Goal: Task Accomplishment & Management: Use online tool/utility

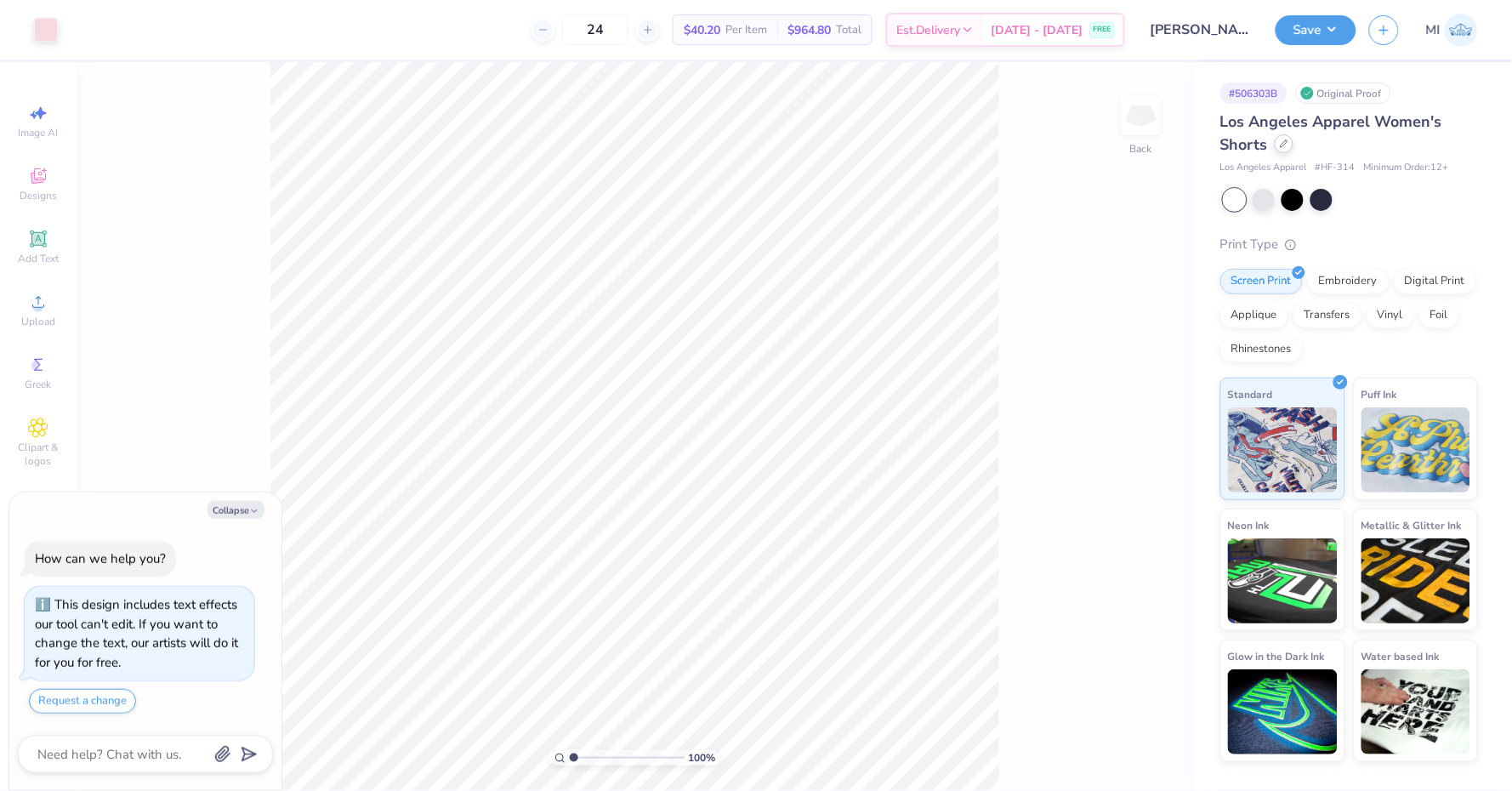
click at [1290, 148] on div at bounding box center [1284, 144] width 19 height 19
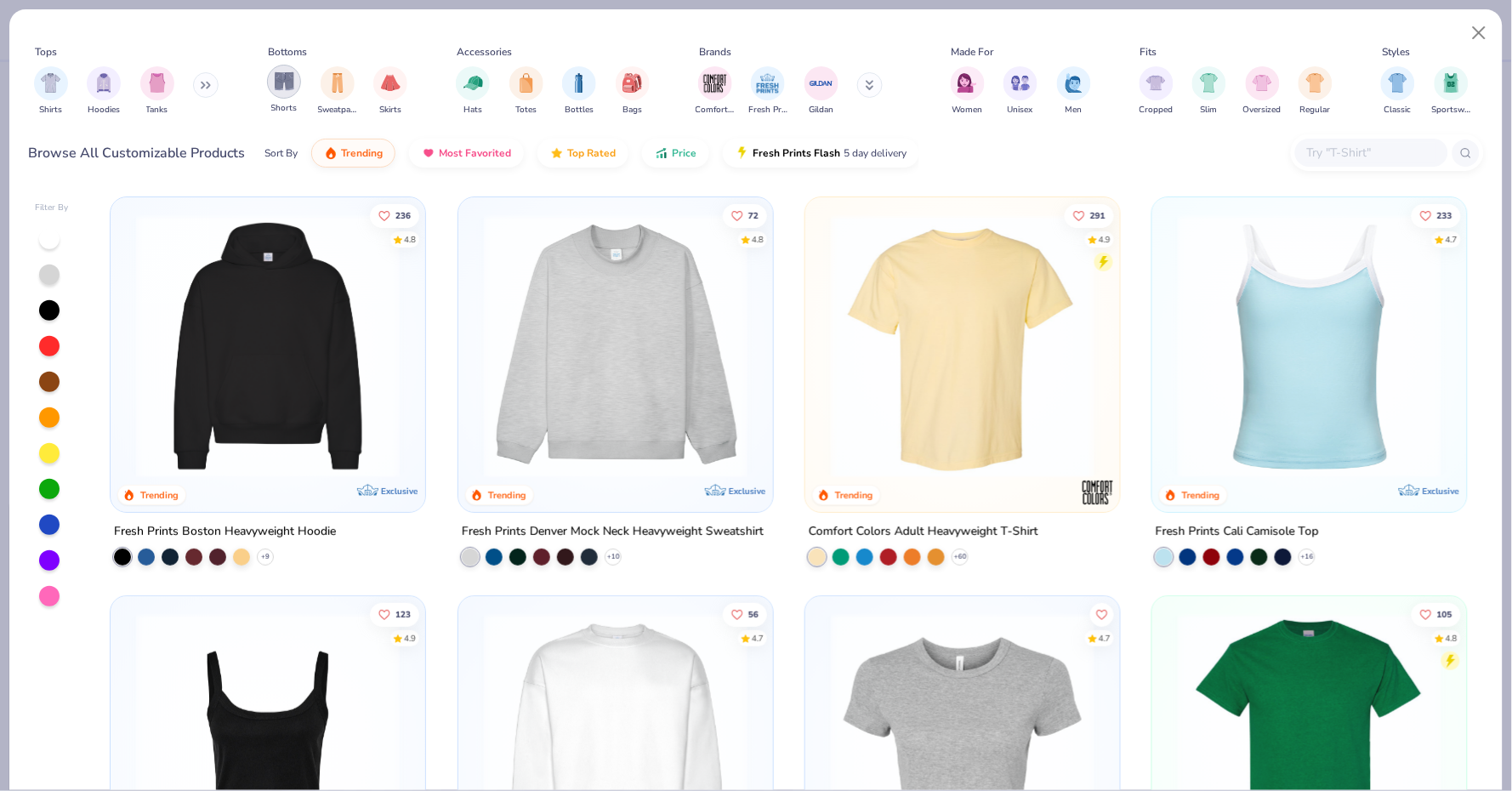
click at [277, 95] on div "filter for Shorts" at bounding box center [284, 82] width 34 height 34
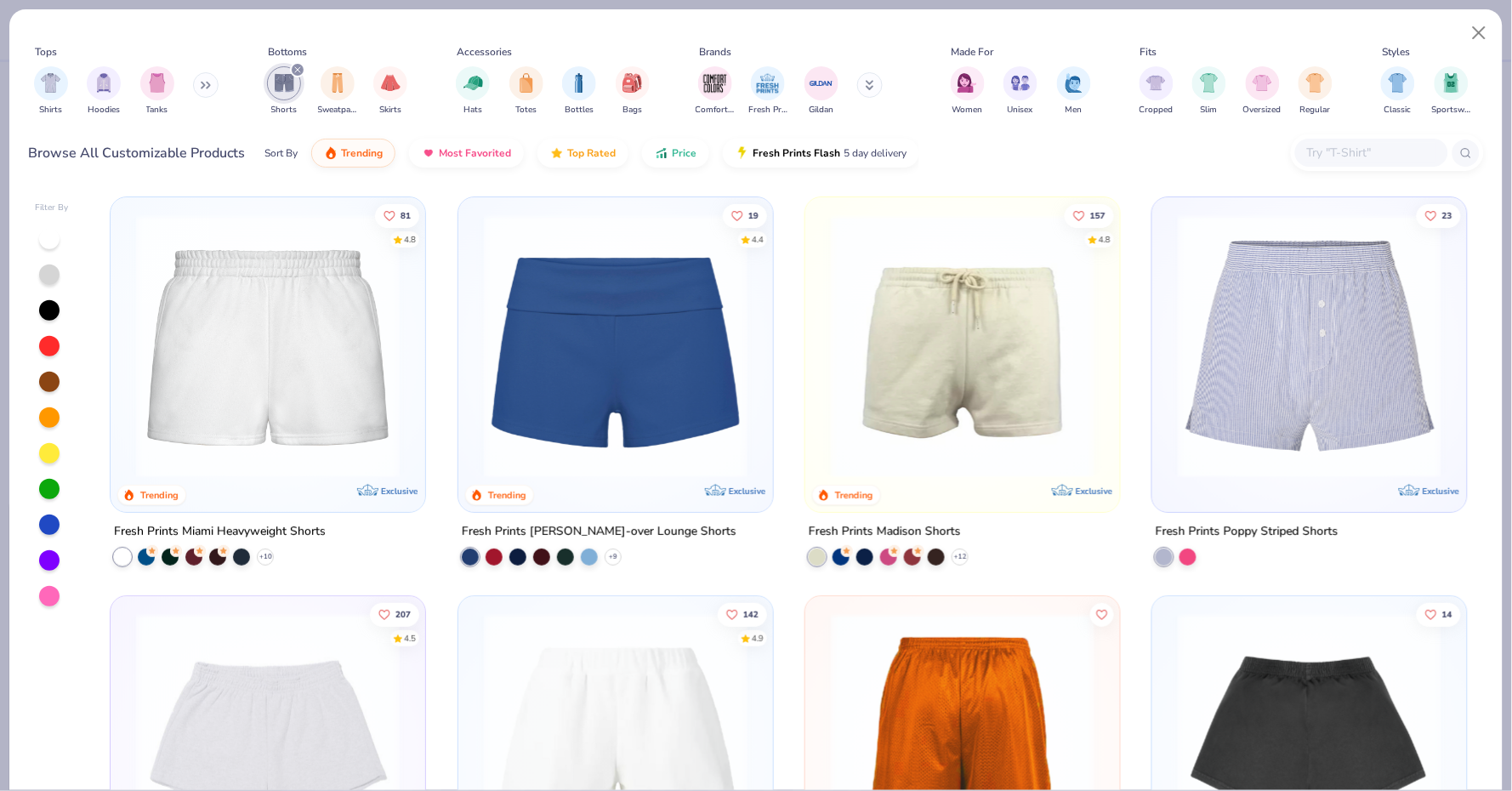
click at [369, 426] on div "81 4.8 Trending Exclusive Fresh Prints Miami Heavyweight Shorts + 10 19 4.4 Tre…" at bounding box center [788, 490] width 1389 height 603
click at [367, 411] on img at bounding box center [267, 345] width 281 height 263
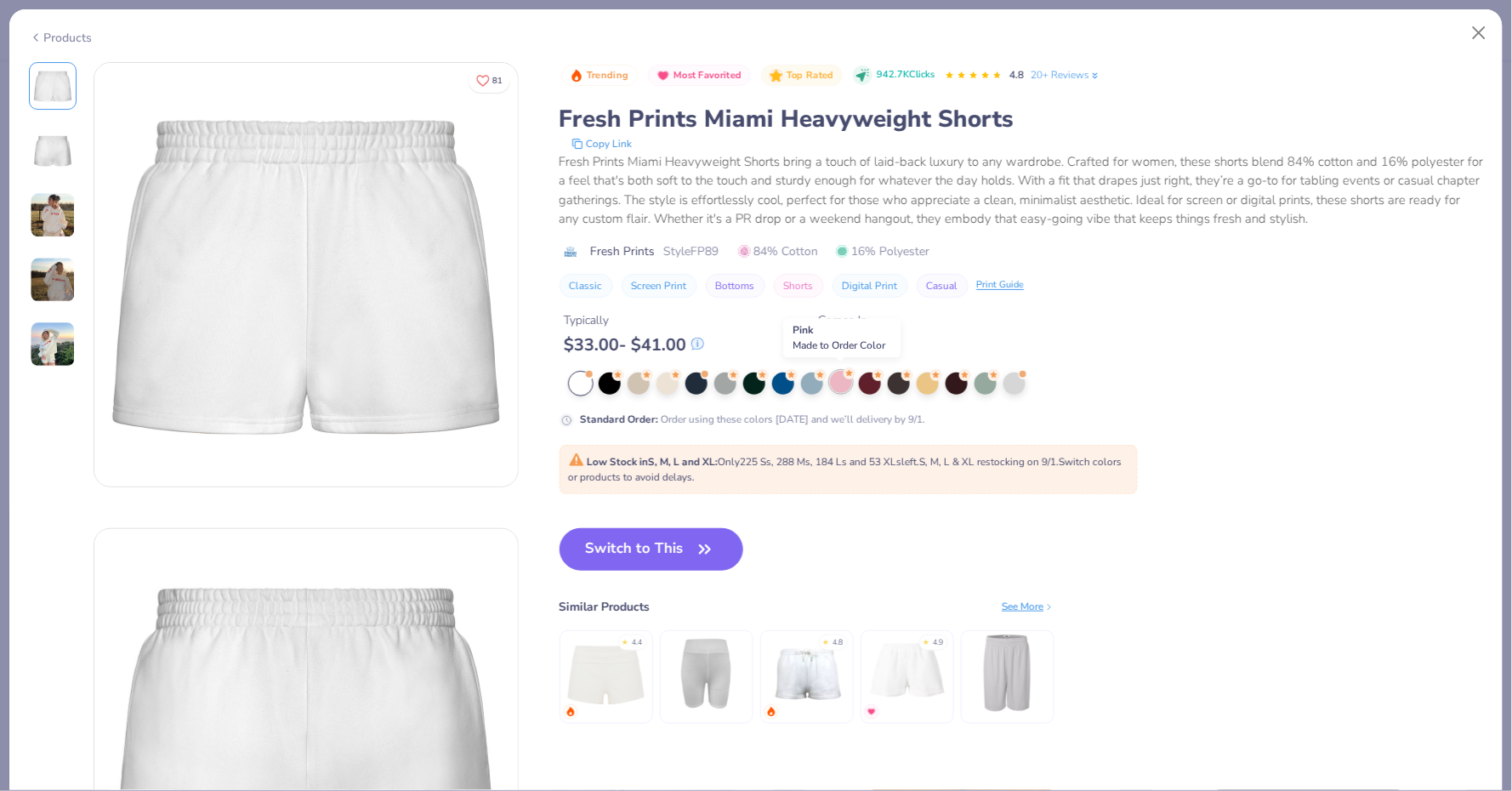
click at [836, 383] on div at bounding box center [841, 381] width 22 height 22
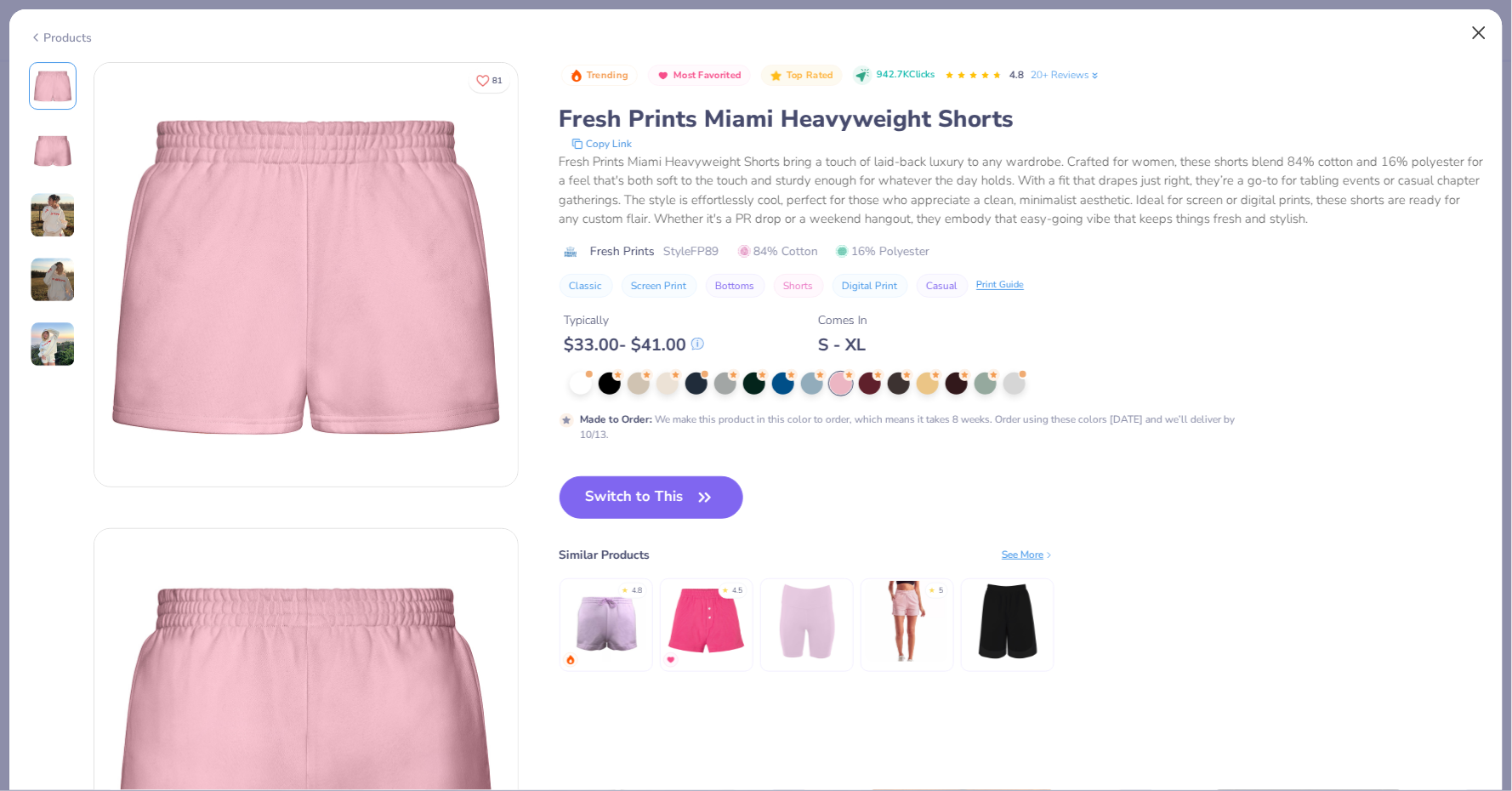
click at [1478, 44] on button "Close" at bounding box center [1480, 33] width 32 height 32
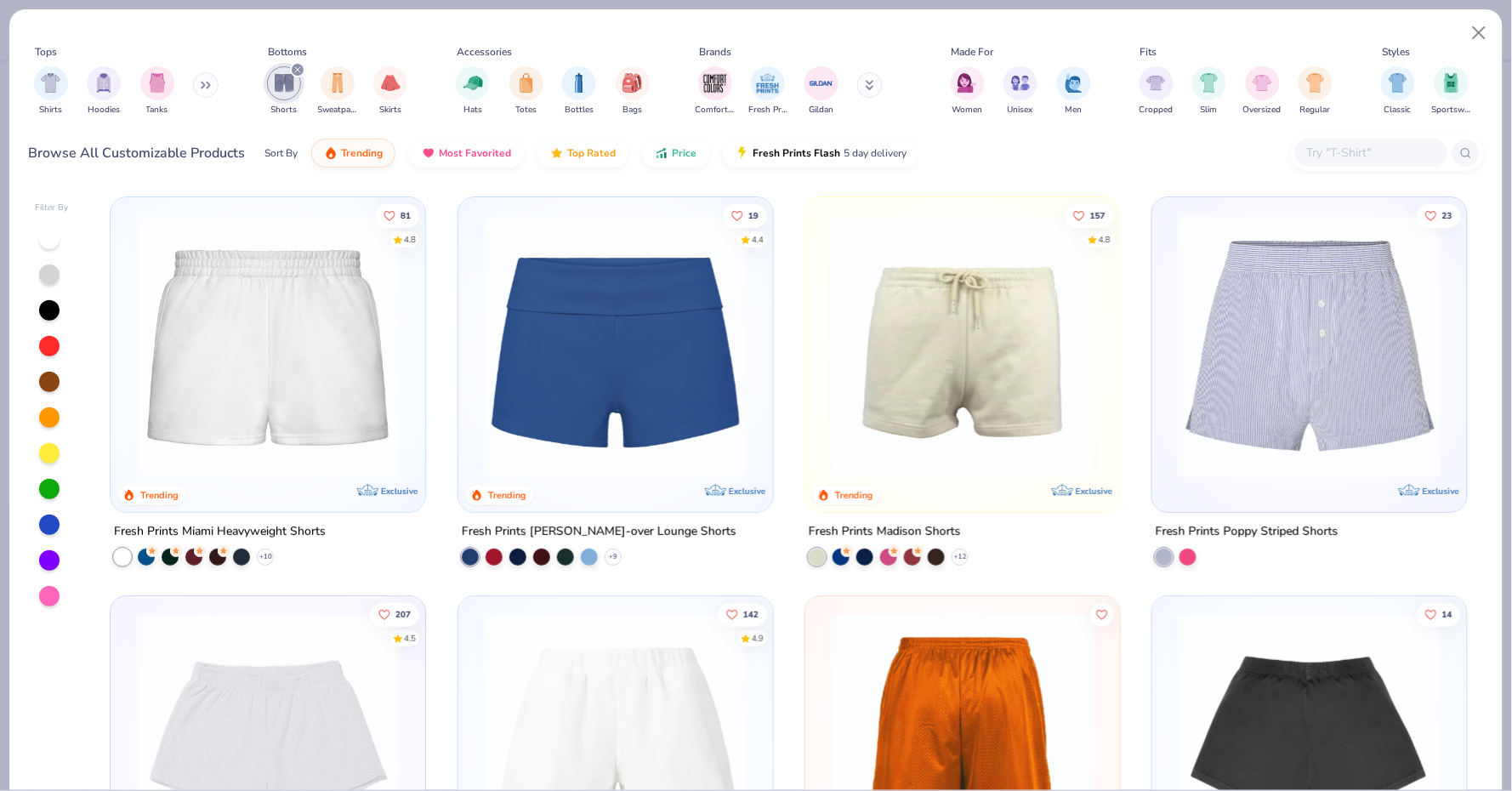
click at [967, 406] on img at bounding box center [962, 345] width 281 height 263
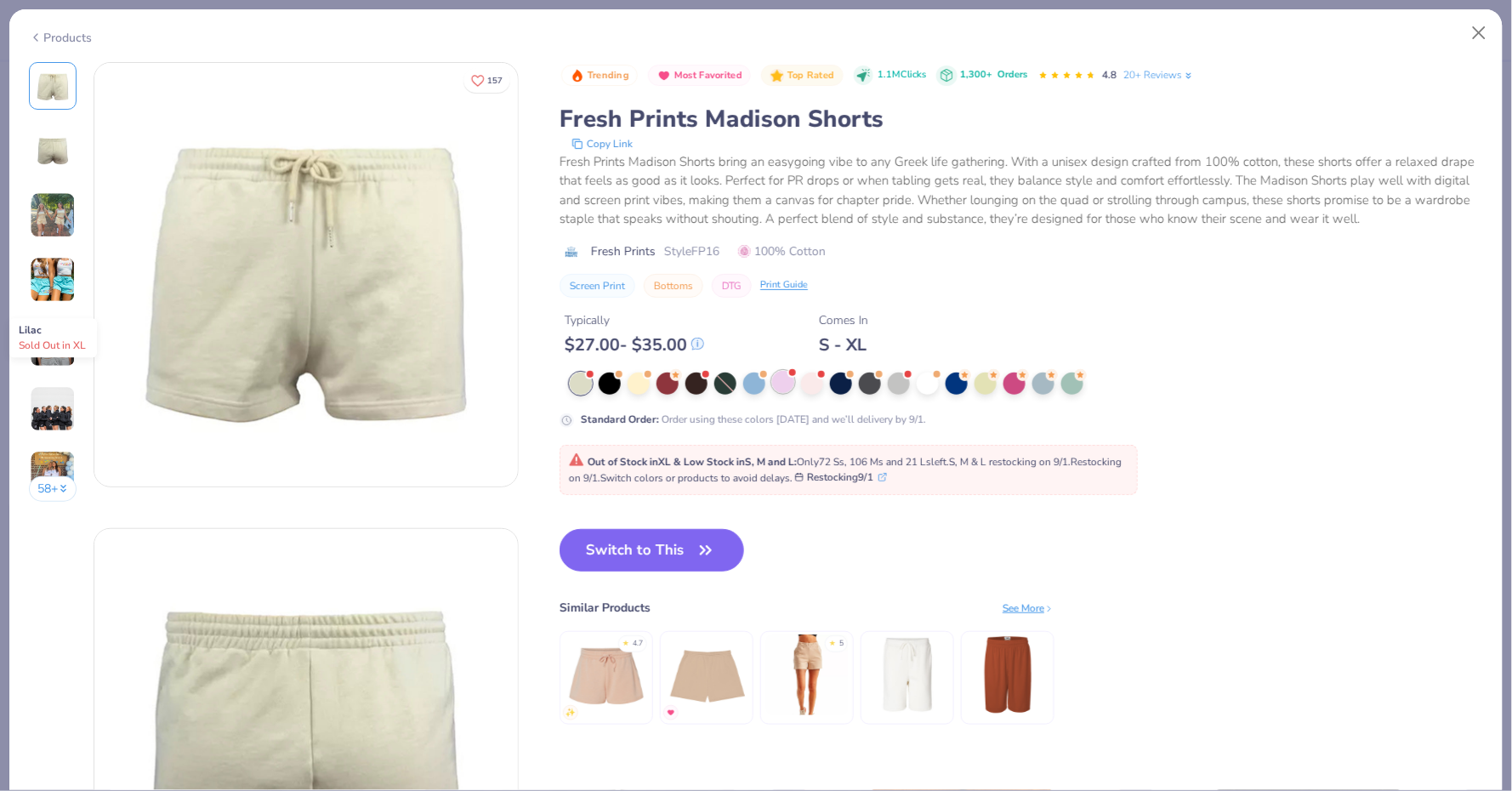
click at [780, 381] on div at bounding box center [783, 381] width 22 height 22
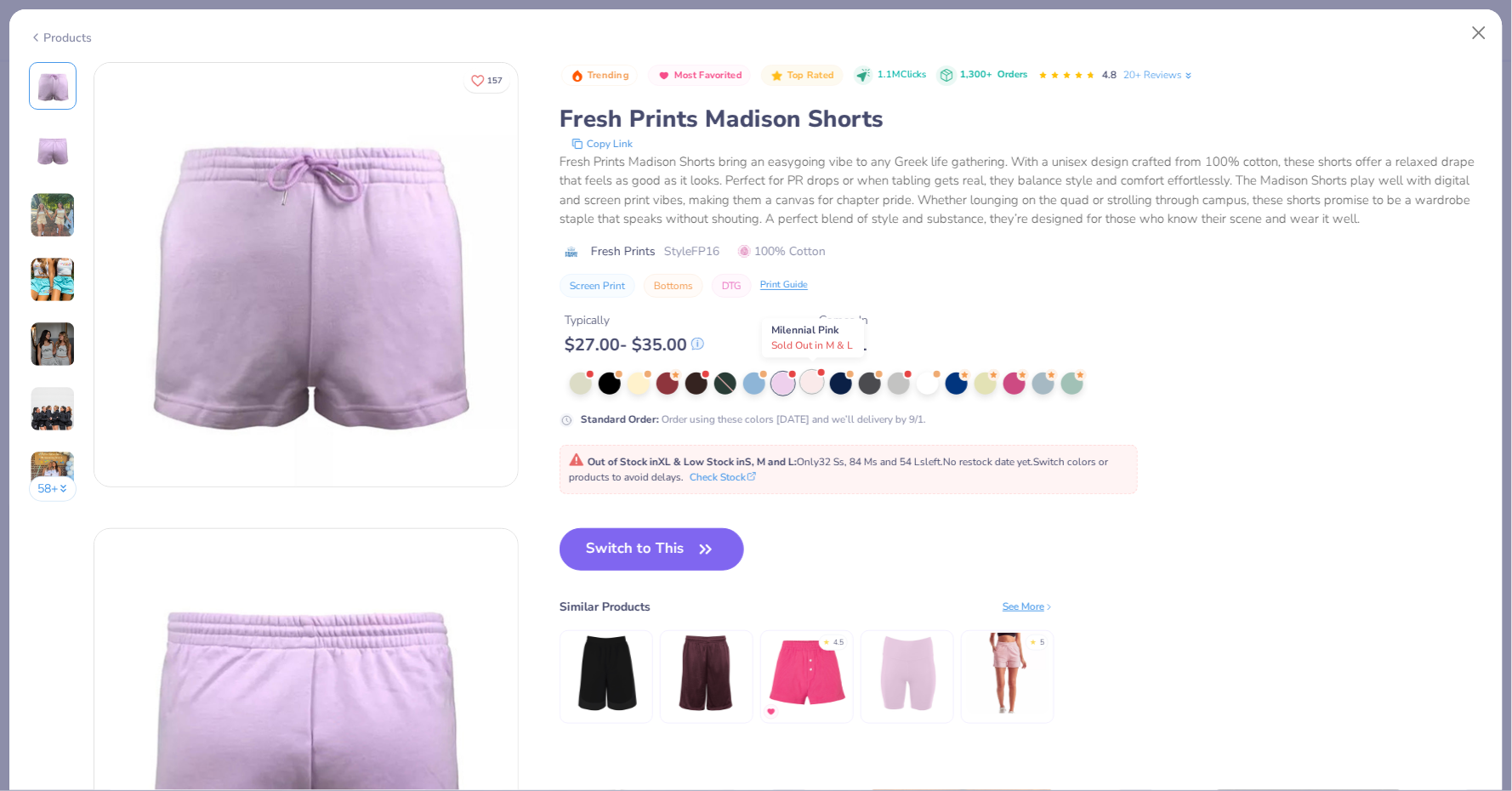
click at [820, 380] on div at bounding box center [811, 381] width 22 height 22
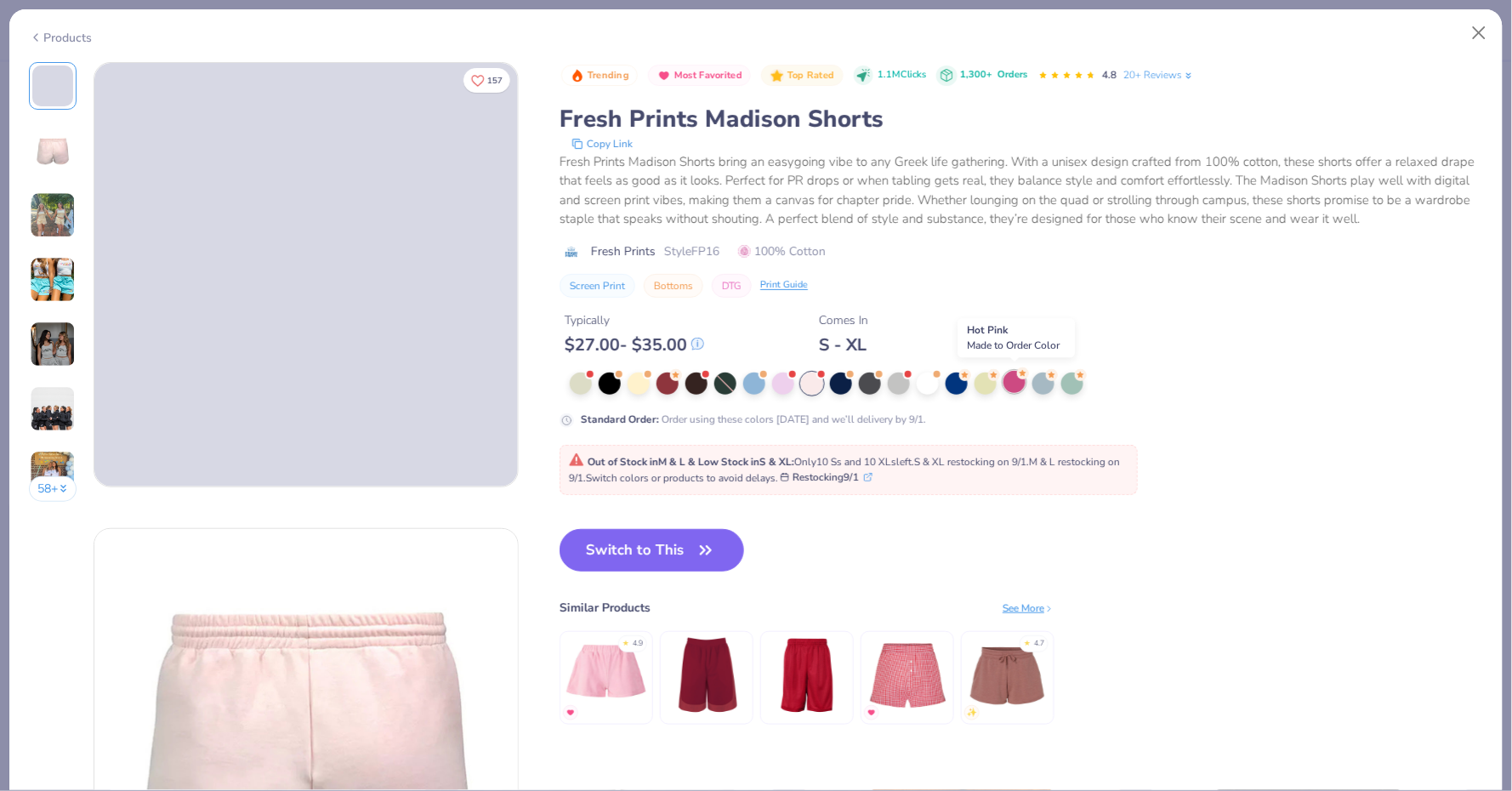
click at [1019, 382] on div at bounding box center [1014, 381] width 22 height 22
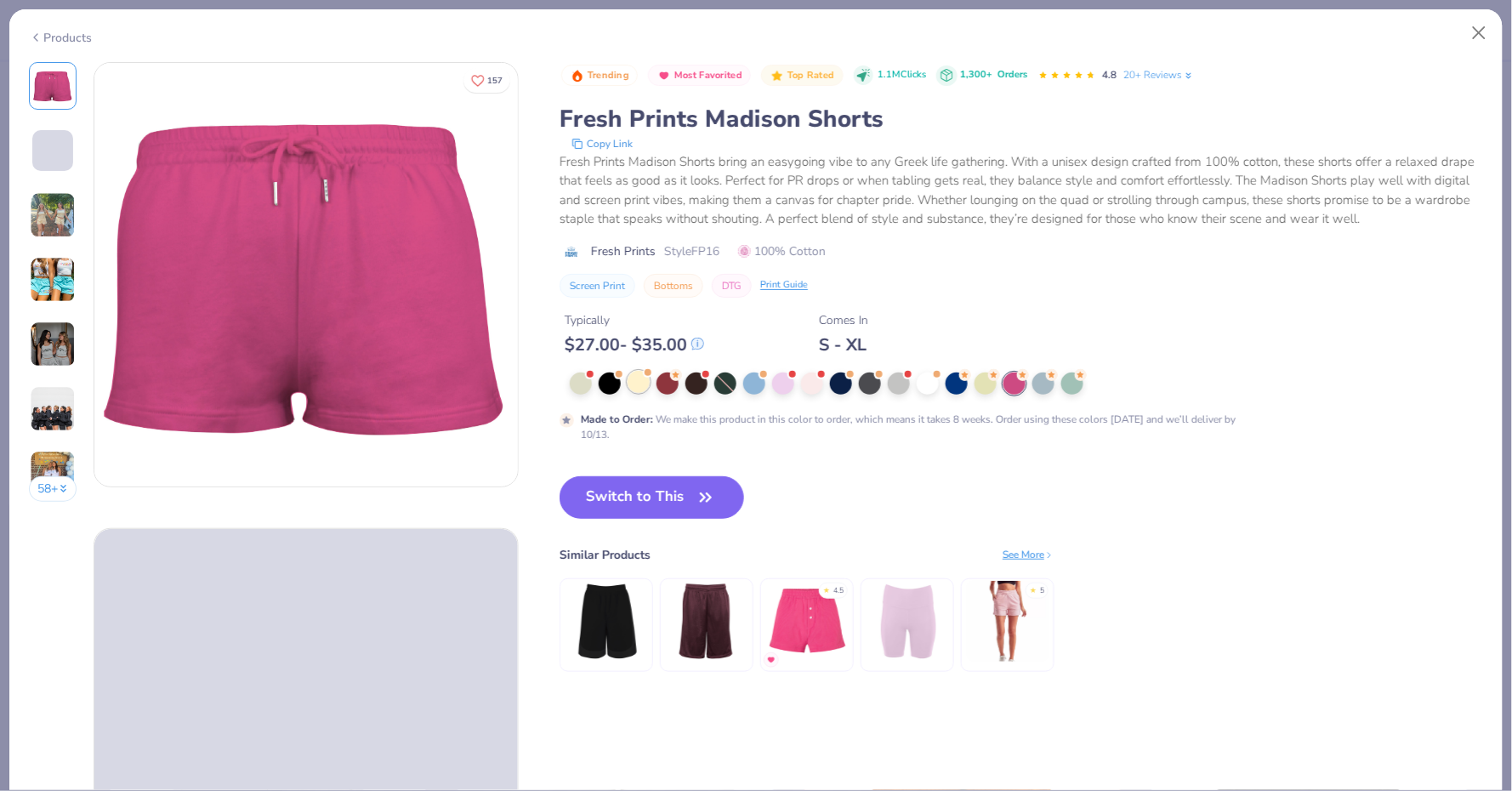
click at [635, 387] on div at bounding box center [638, 381] width 22 height 22
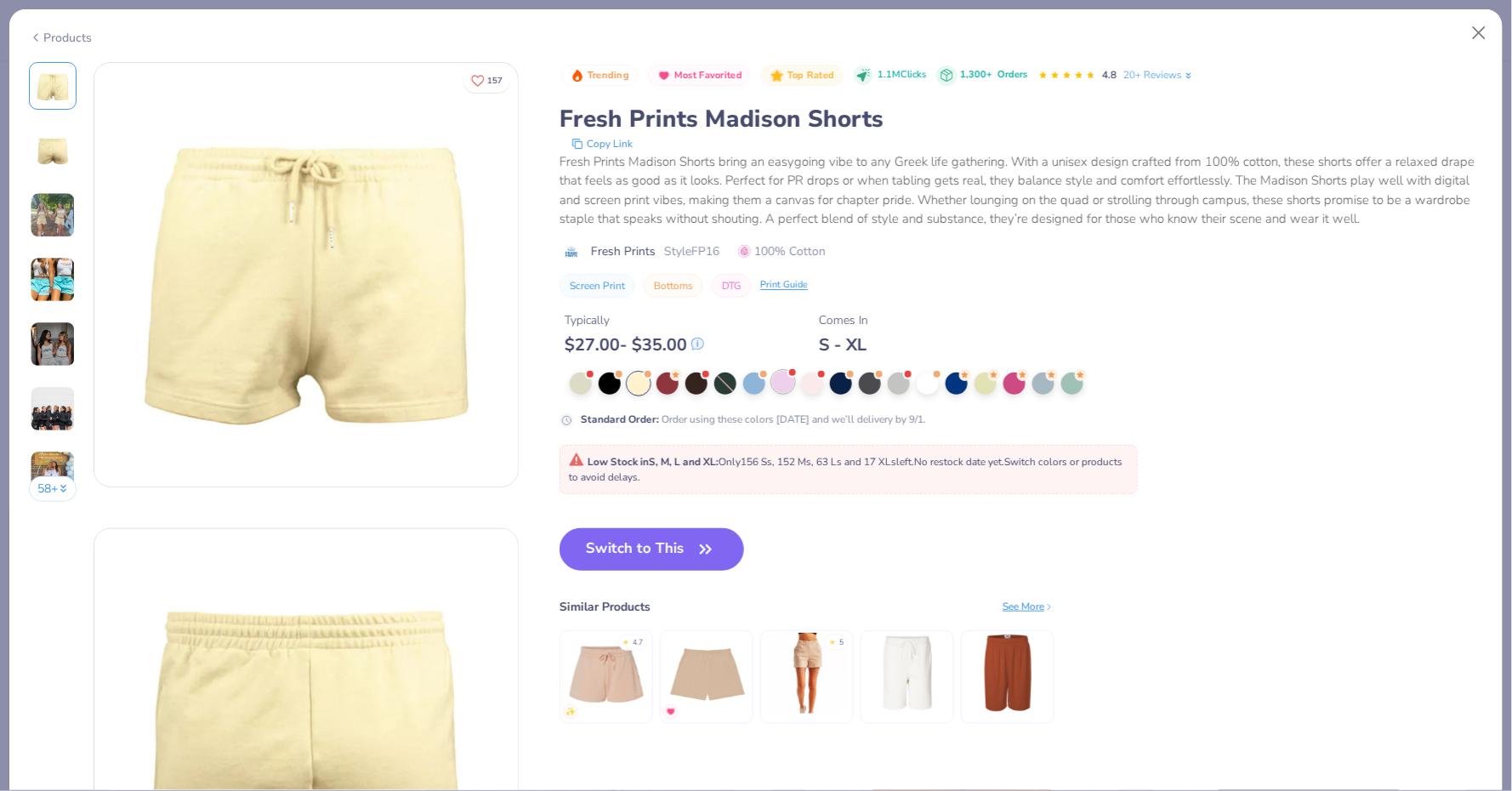
click at [779, 376] on div at bounding box center [783, 381] width 22 height 22
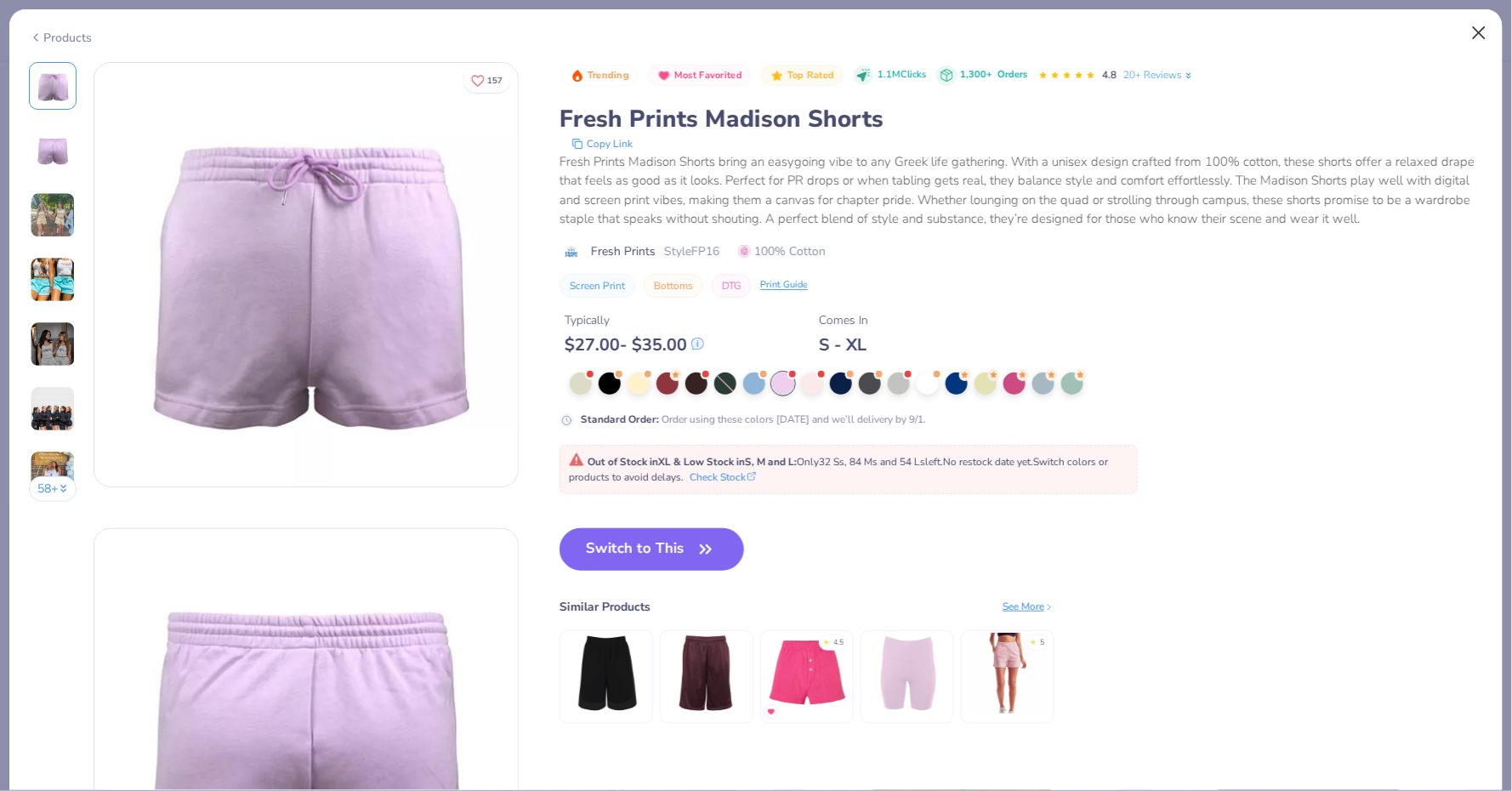
click at [1491, 31] on button "Close" at bounding box center [1480, 33] width 32 height 32
type textarea "x"
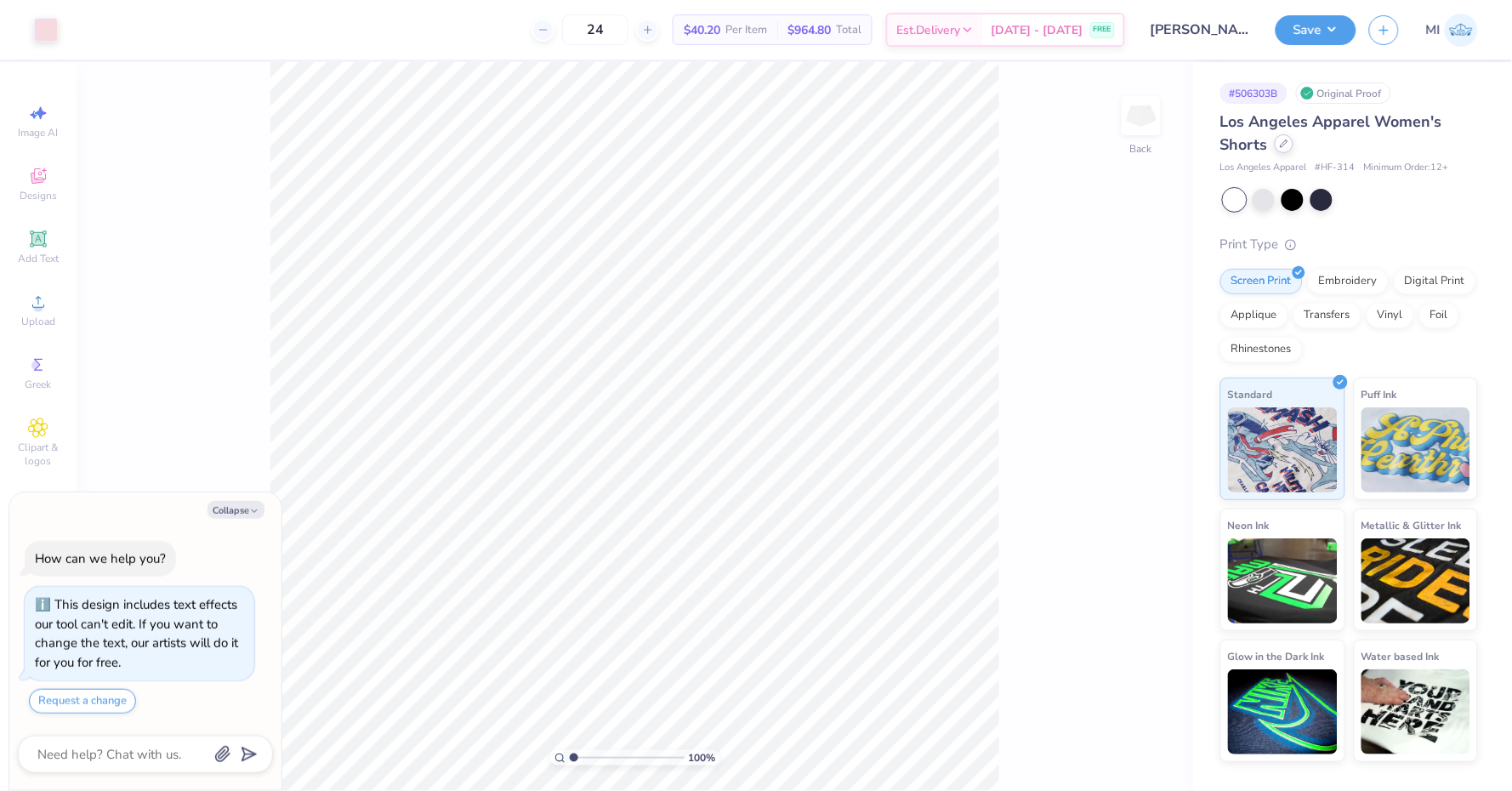
click at [1277, 142] on div at bounding box center [1284, 144] width 19 height 19
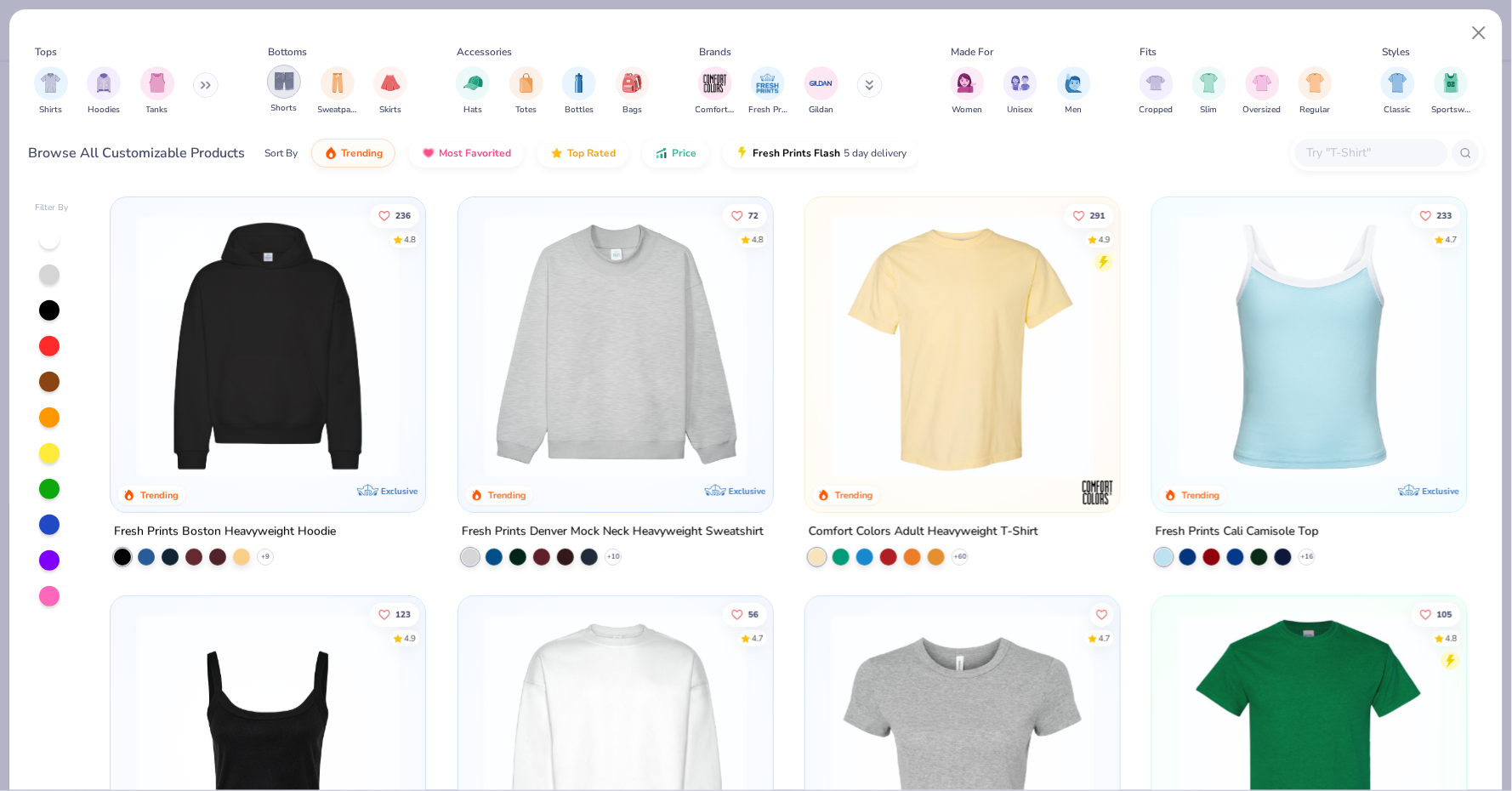
click at [285, 89] on img "filter for Shorts" at bounding box center [284, 81] width 20 height 20
type textarea "x"
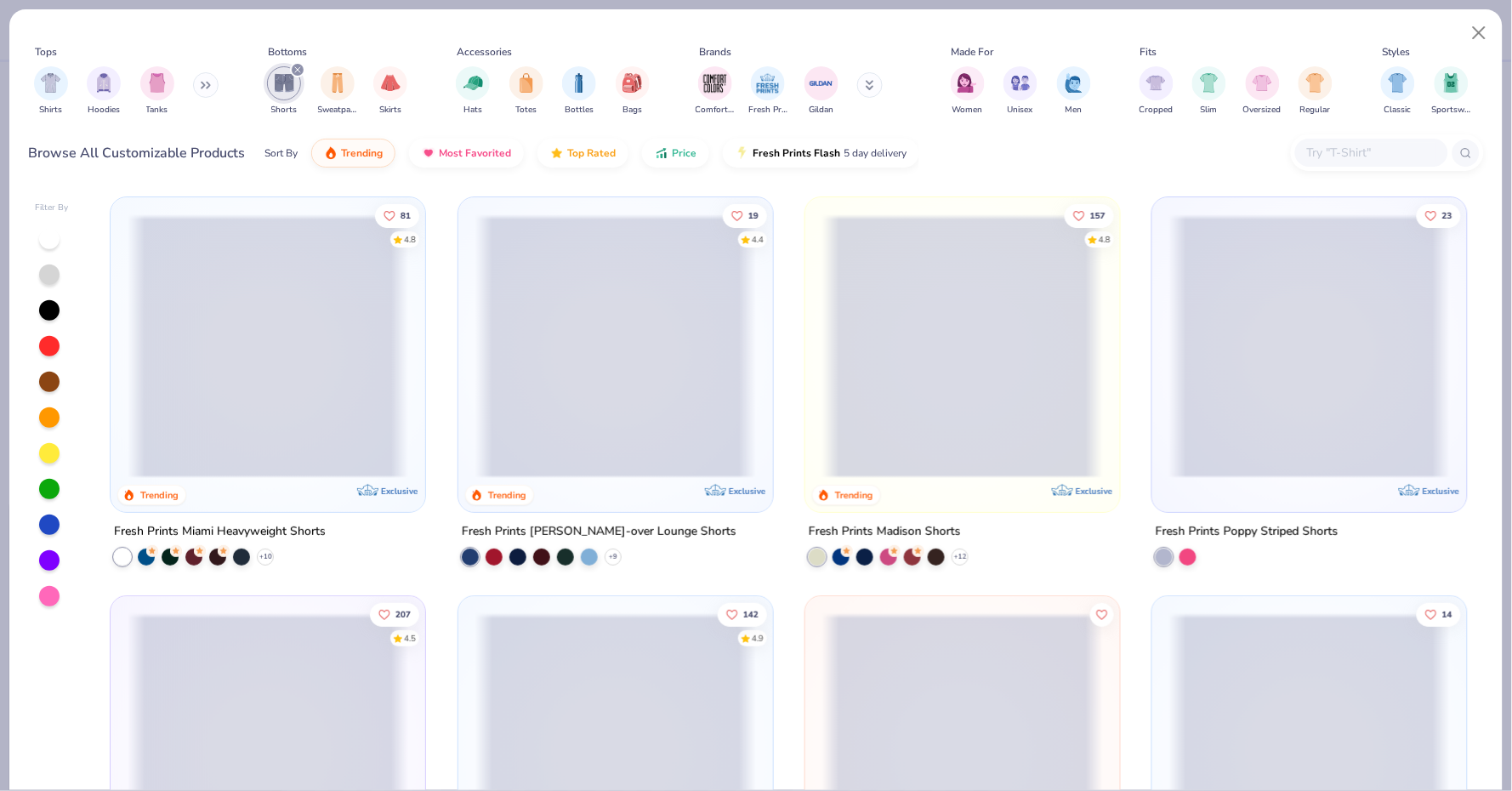
click at [359, 438] on div "81 4.8 Trending Exclusive Fresh Prints Miami Heavyweight Shorts + 10 19 4.4 Tre…" at bounding box center [788, 490] width 1389 height 603
drag, startPoint x: 649, startPoint y: 137, endPoint x: 1149, endPoint y: 223, distance: 507.3
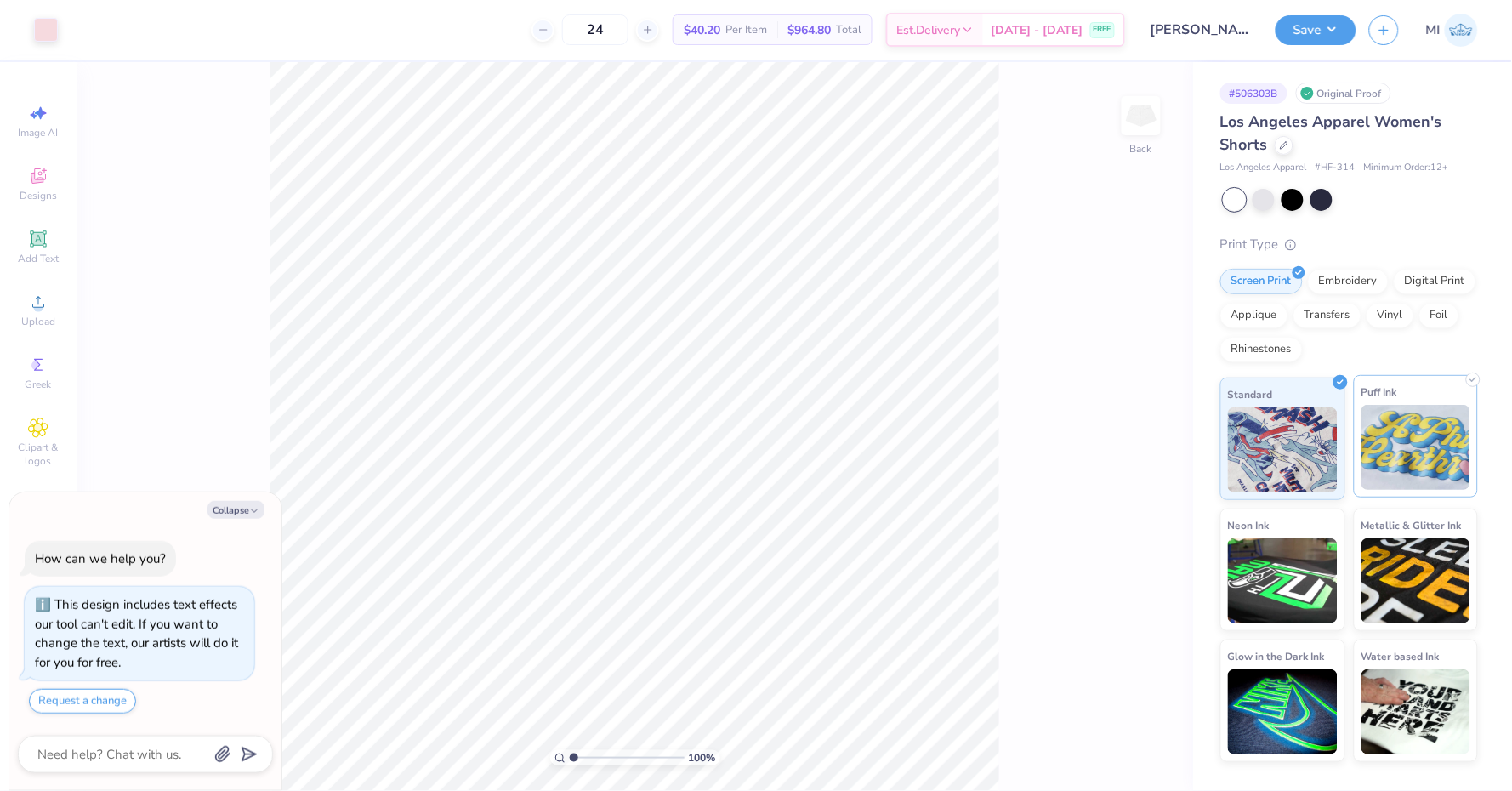
click at [1373, 422] on img at bounding box center [1416, 447] width 109 height 85
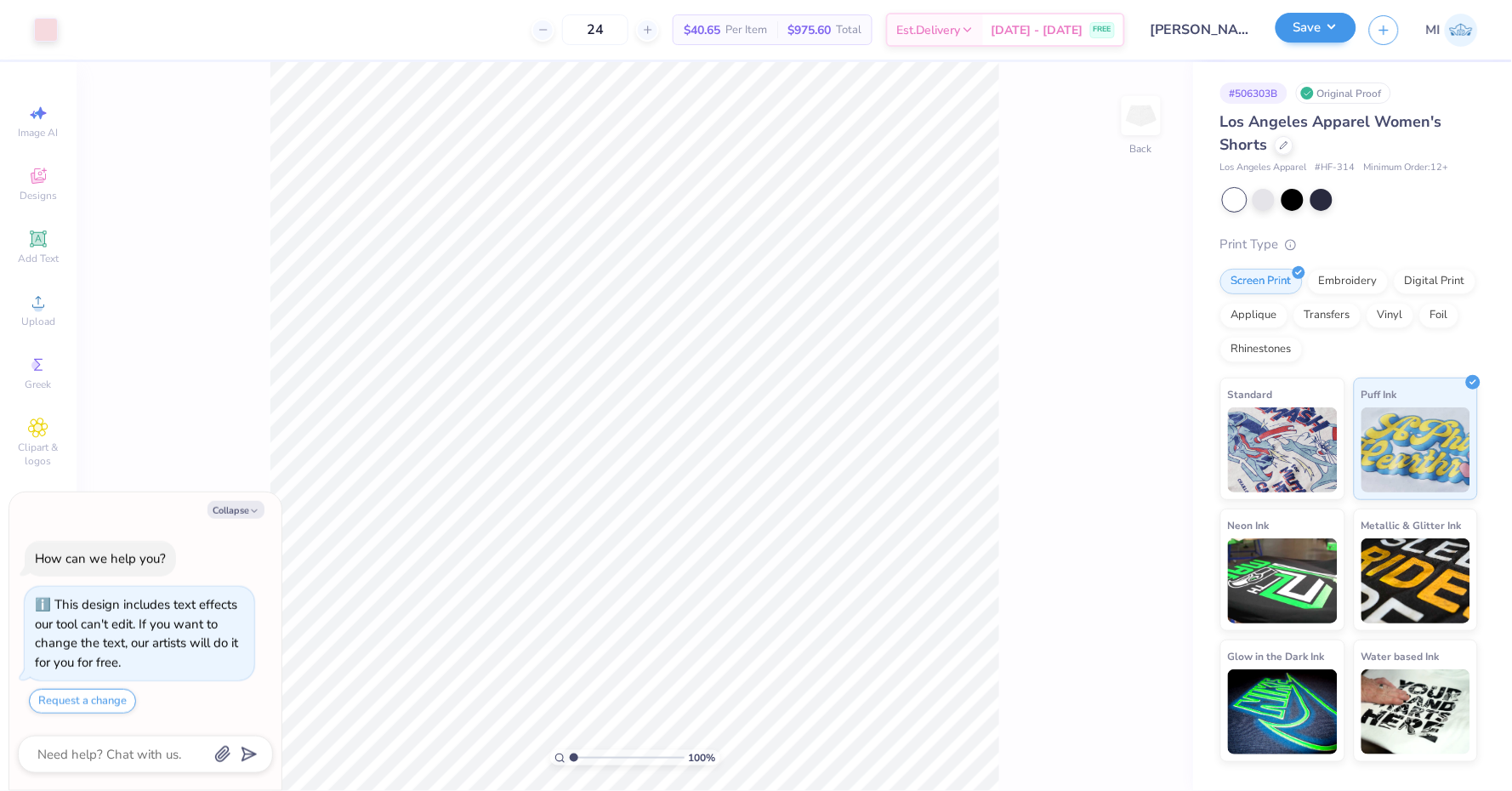
click at [1332, 30] on button "Save" at bounding box center [1315, 27] width 81 height 29
type textarea "x"
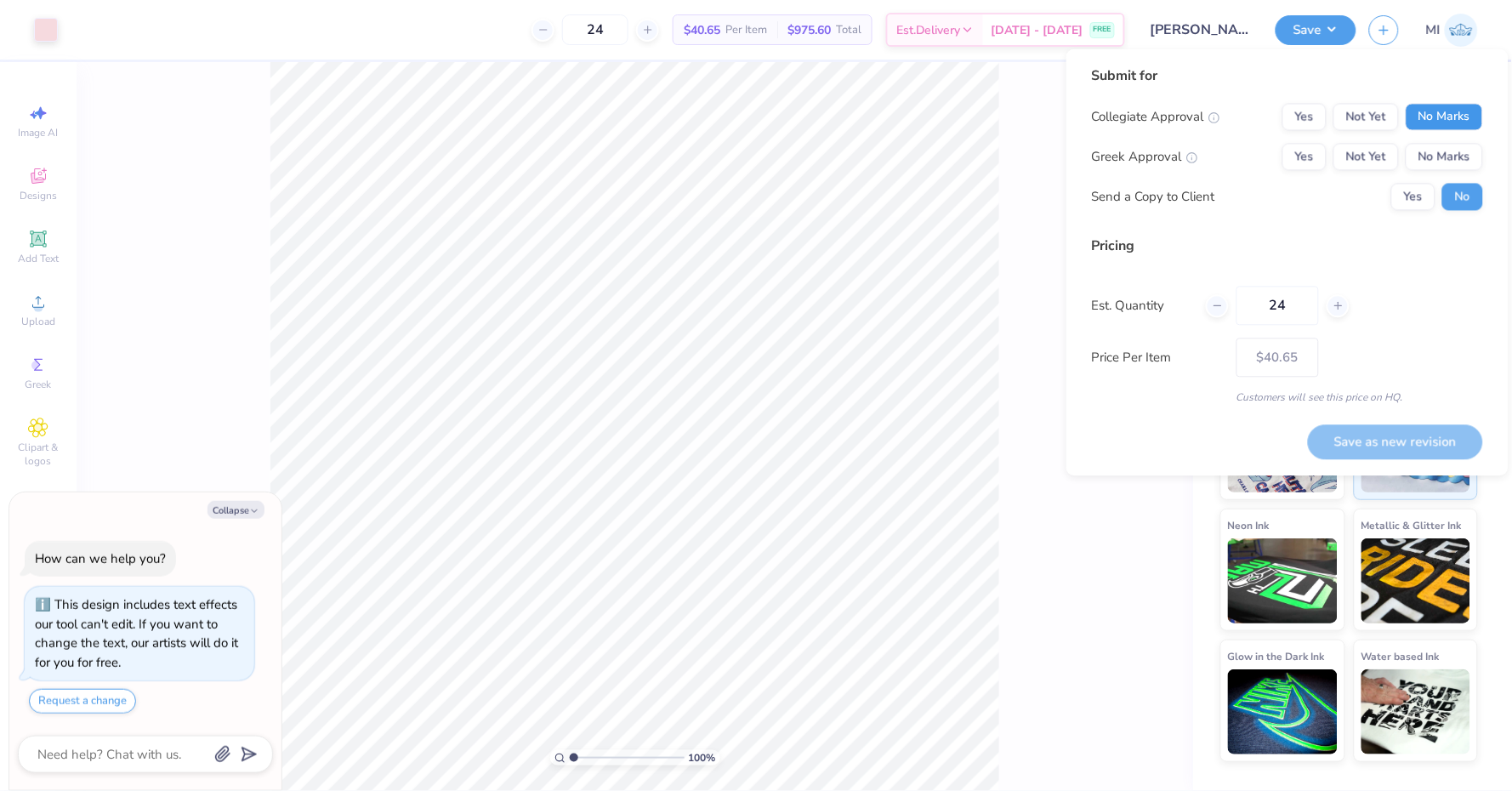
click at [1432, 123] on button "No Marks" at bounding box center [1444, 117] width 77 height 28
click at [1288, 160] on button "Yes" at bounding box center [1305, 157] width 45 height 28
click at [1374, 450] on button "Save as new revision" at bounding box center [1395, 441] width 175 height 35
type input "$40.65"
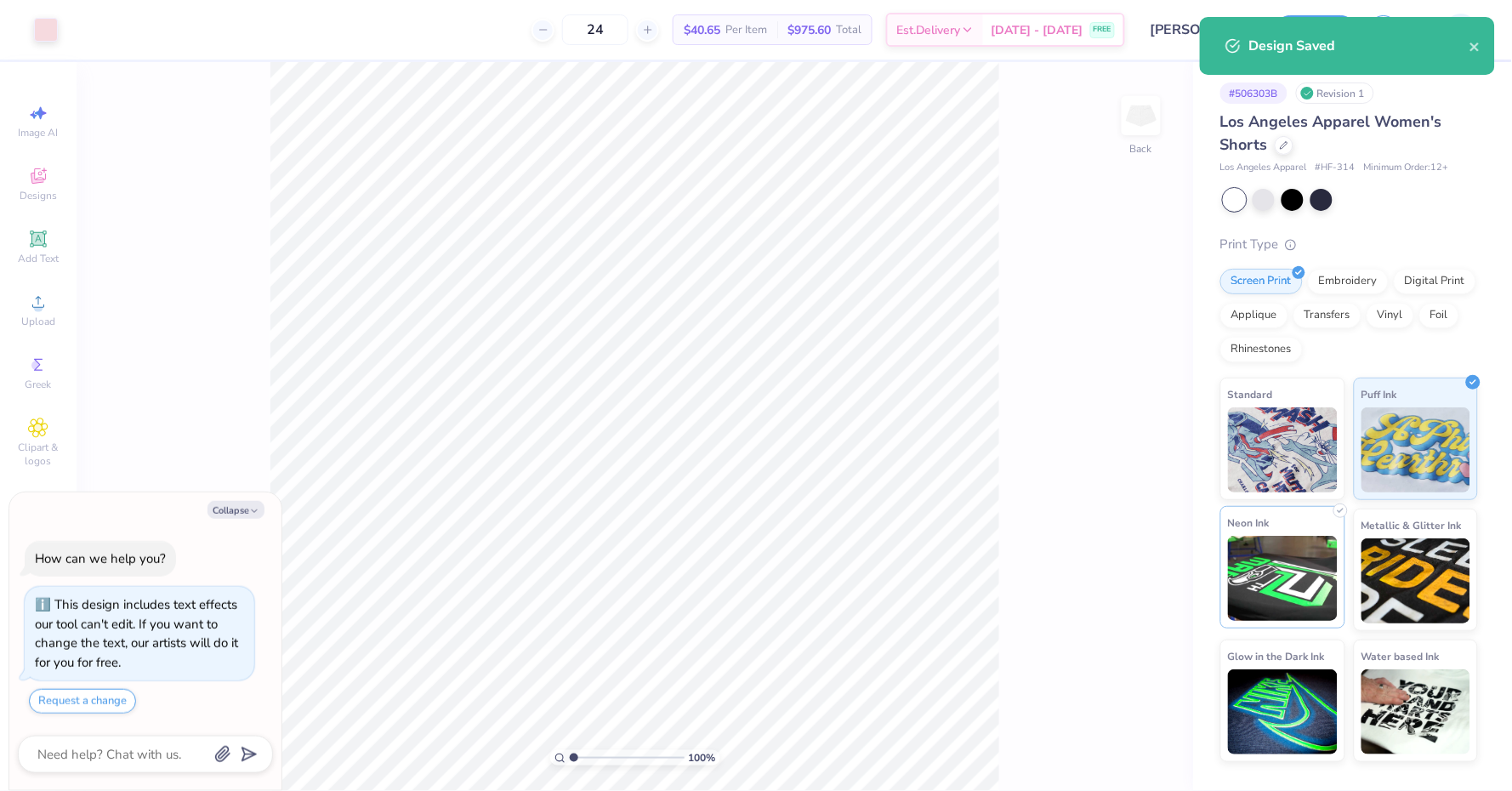
type textarea "x"
